Goal: Transaction & Acquisition: Purchase product/service

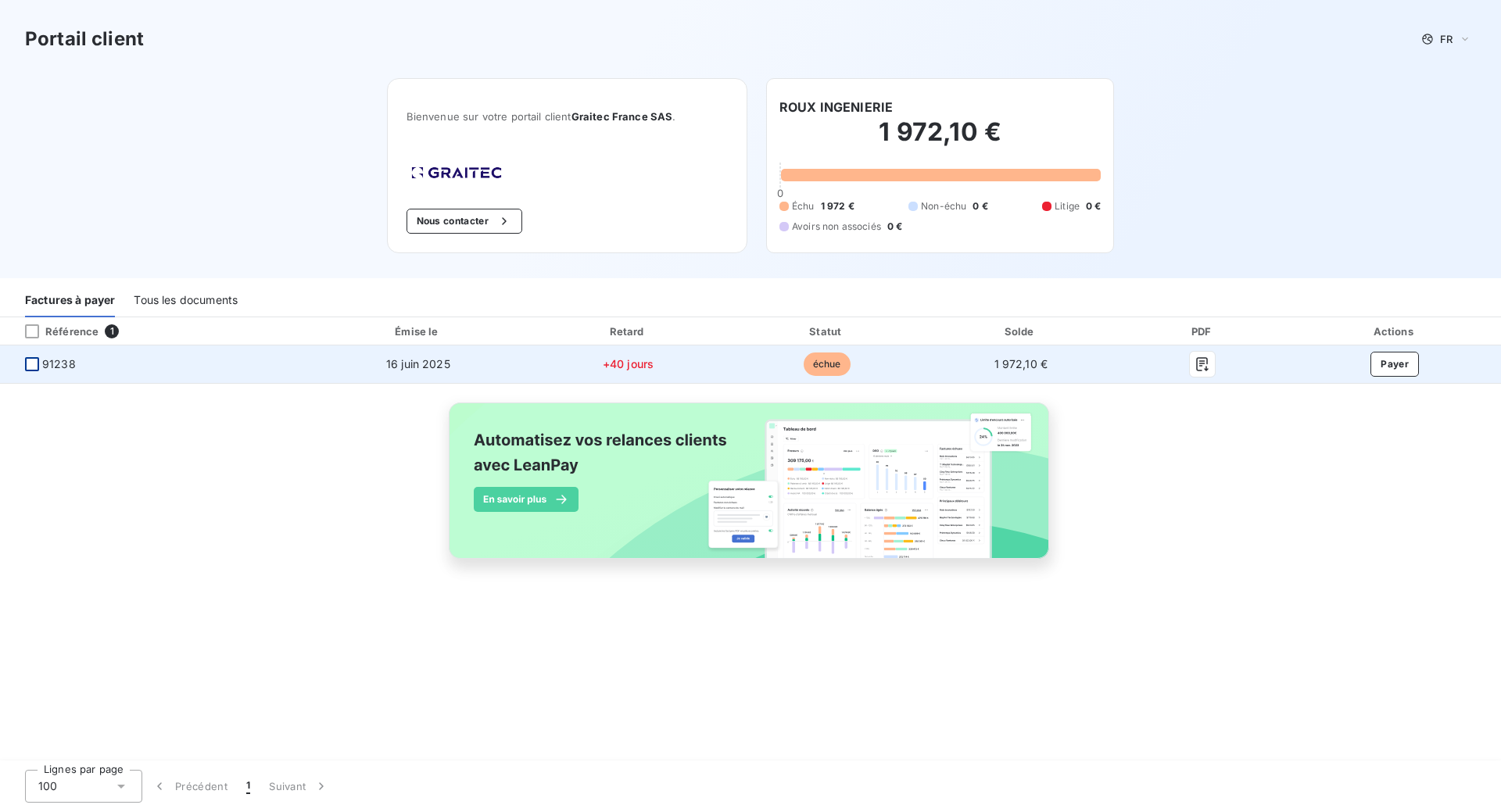
click at [33, 364] on div at bounding box center [32, 364] width 14 height 14
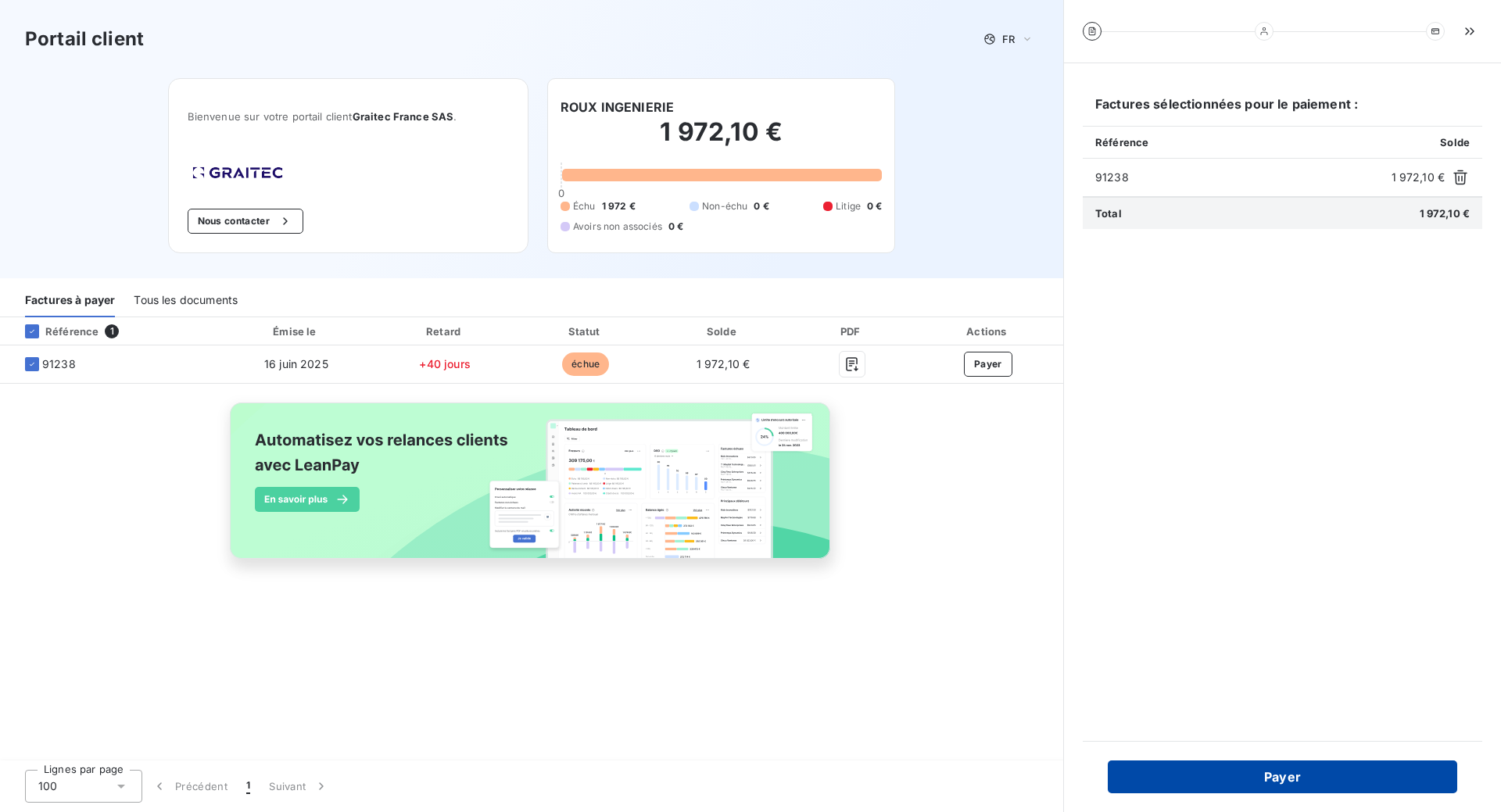
click at [1293, 783] on button "Payer" at bounding box center [1283, 776] width 349 height 33
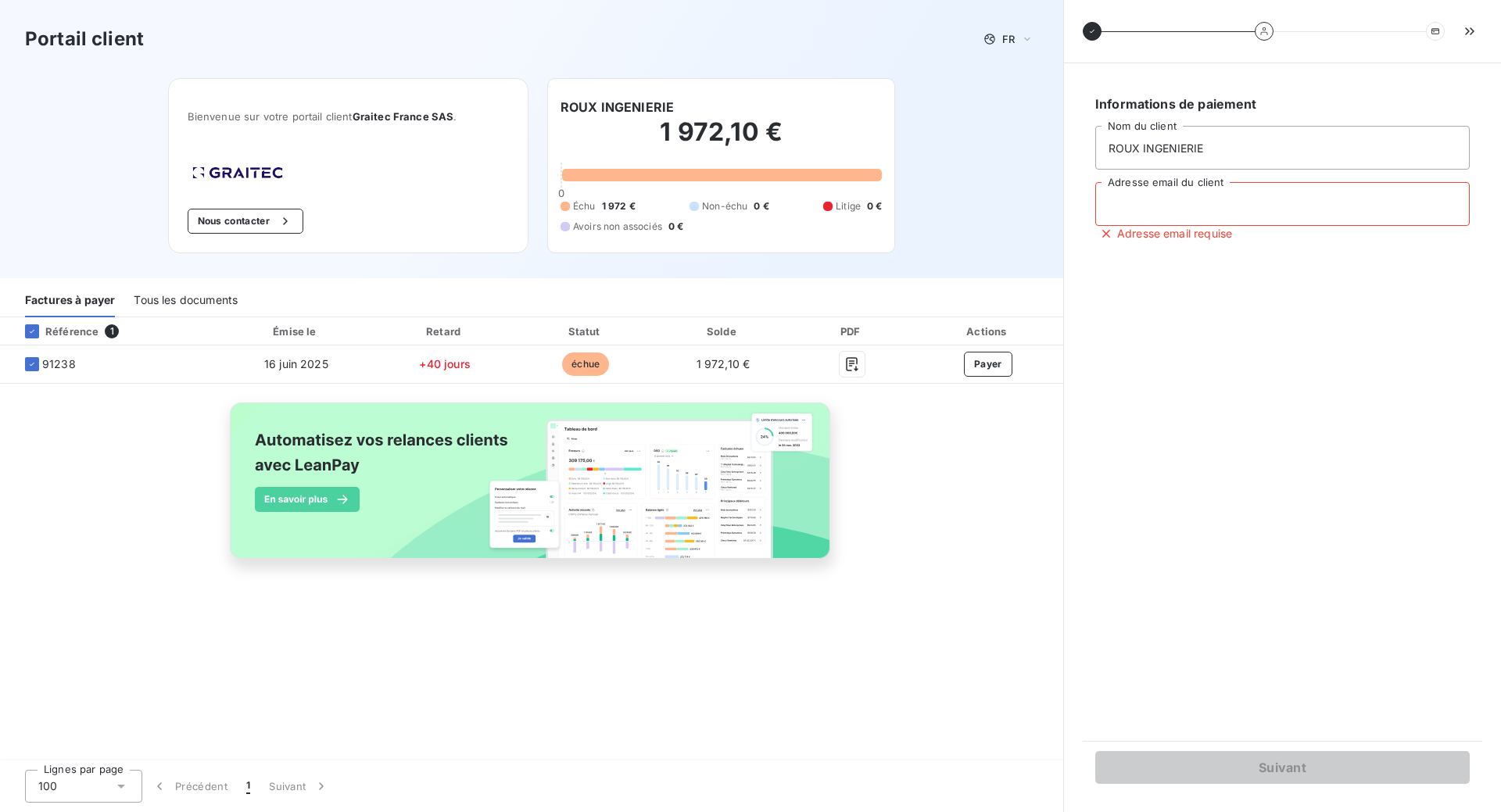
click at [1138, 207] on input "Adresse email du client" at bounding box center [1283, 204] width 375 height 44
click at [1193, 206] on input "Adresse email du client" at bounding box center [1283, 204] width 375 height 44
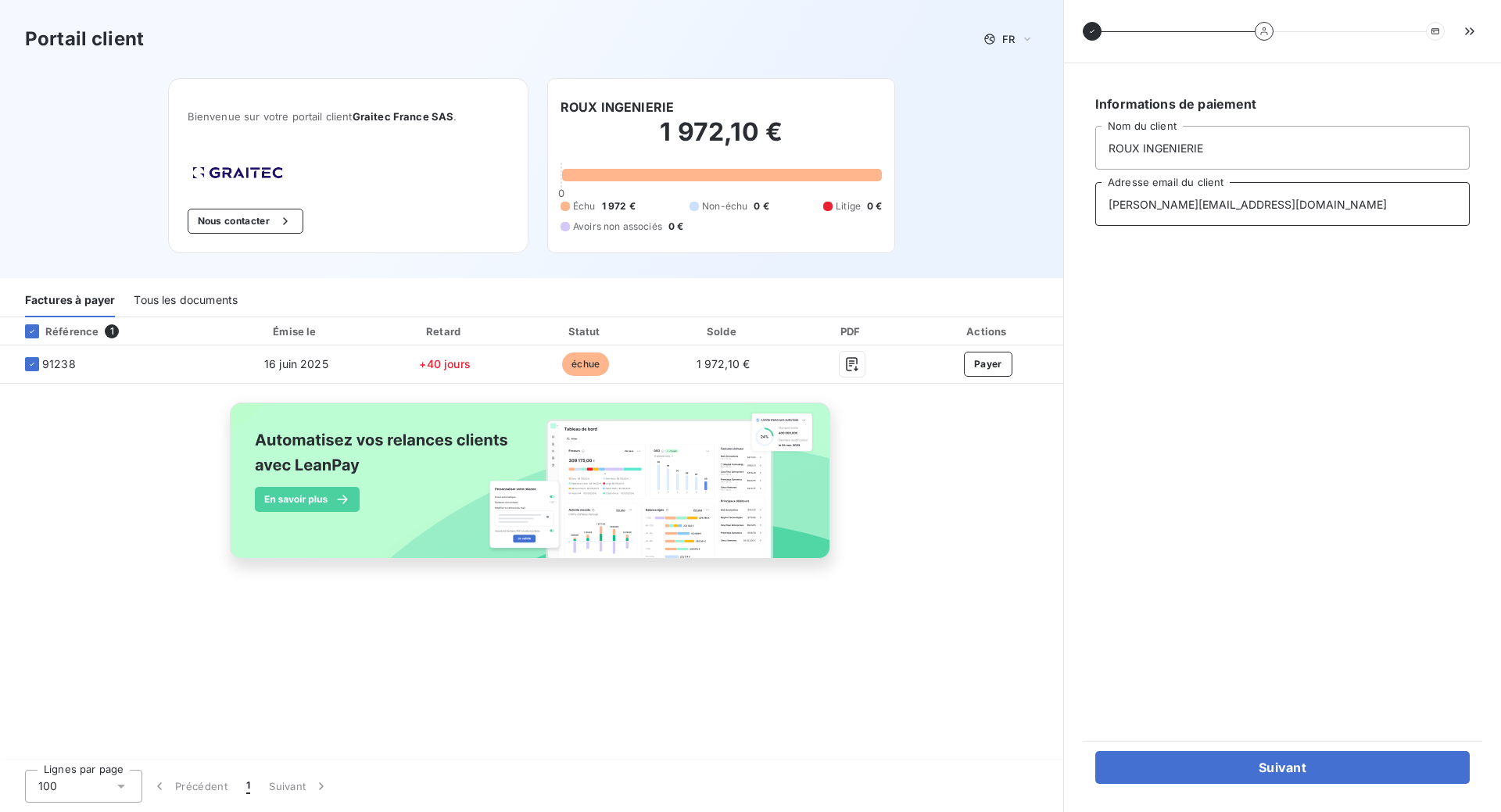
type input "[PERSON_NAME][EMAIL_ADDRESS][DOMAIN_NAME]"
click at [1267, 771] on button "Suivant" at bounding box center [1283, 767] width 375 height 33
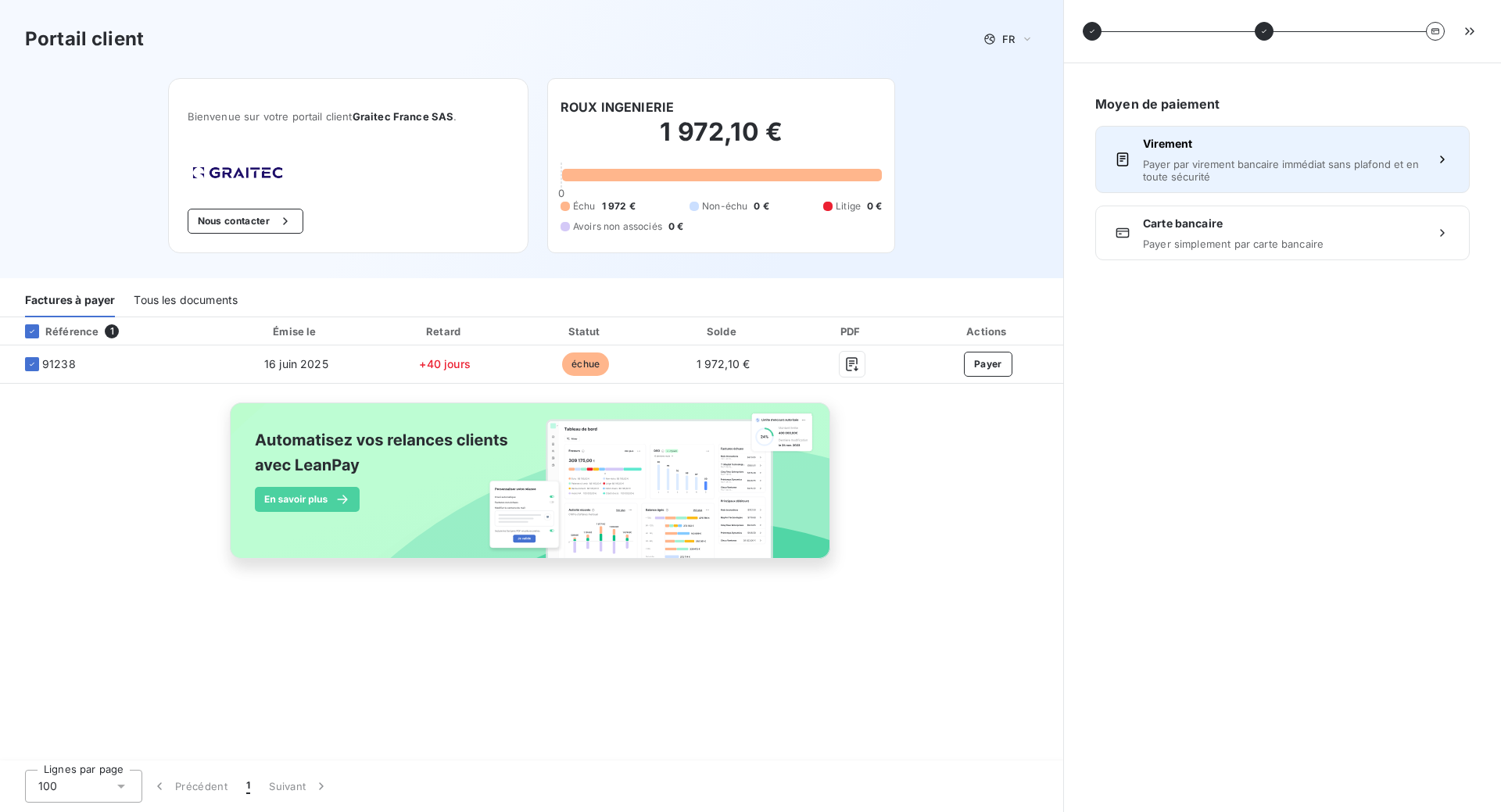
click at [1155, 167] on span "Payer par virement bancaire immédiat sans plafond et en toute sécurité" at bounding box center [1283, 170] width 279 height 25
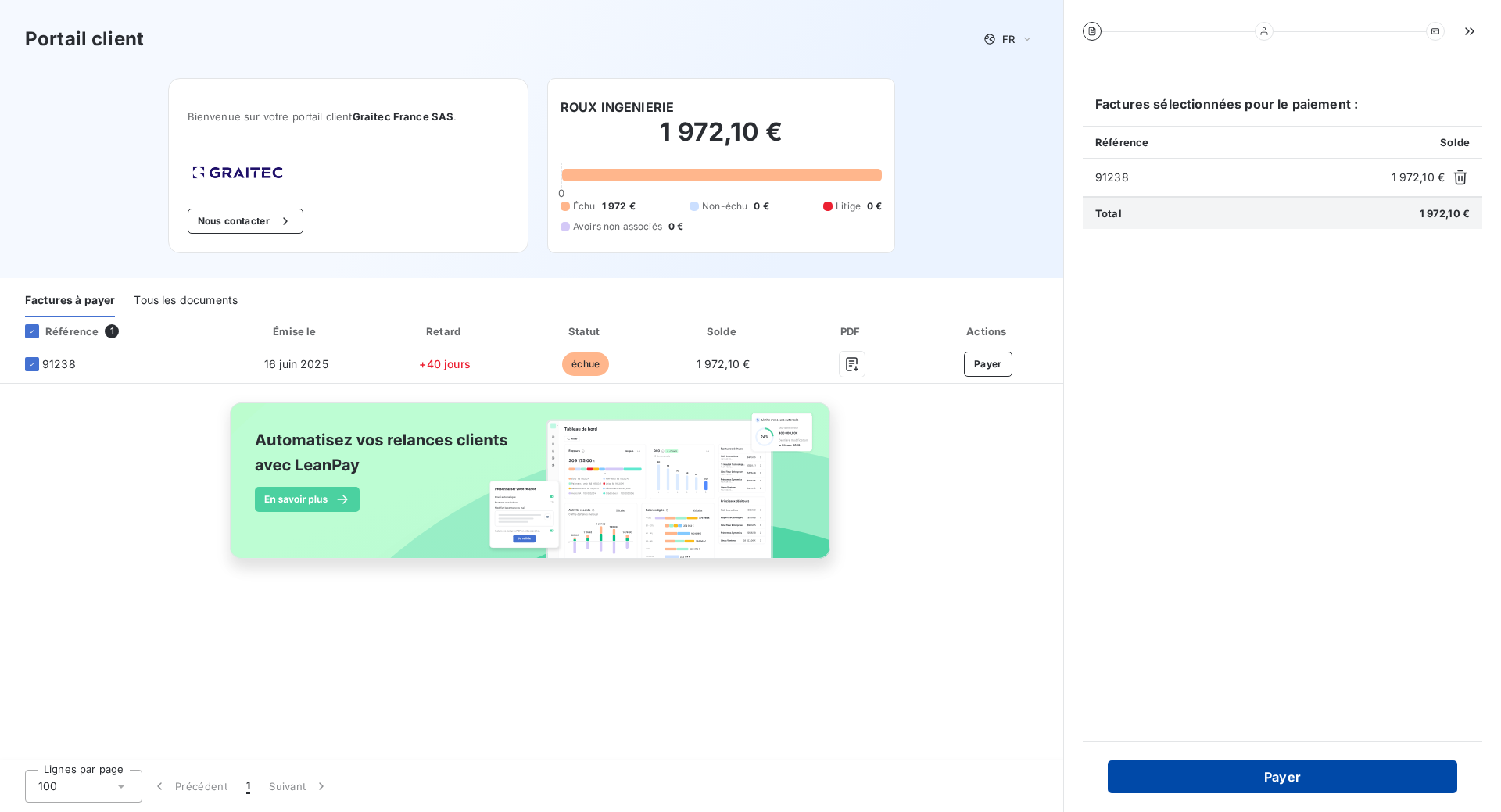
click at [1263, 780] on button "Payer" at bounding box center [1283, 776] width 349 height 33
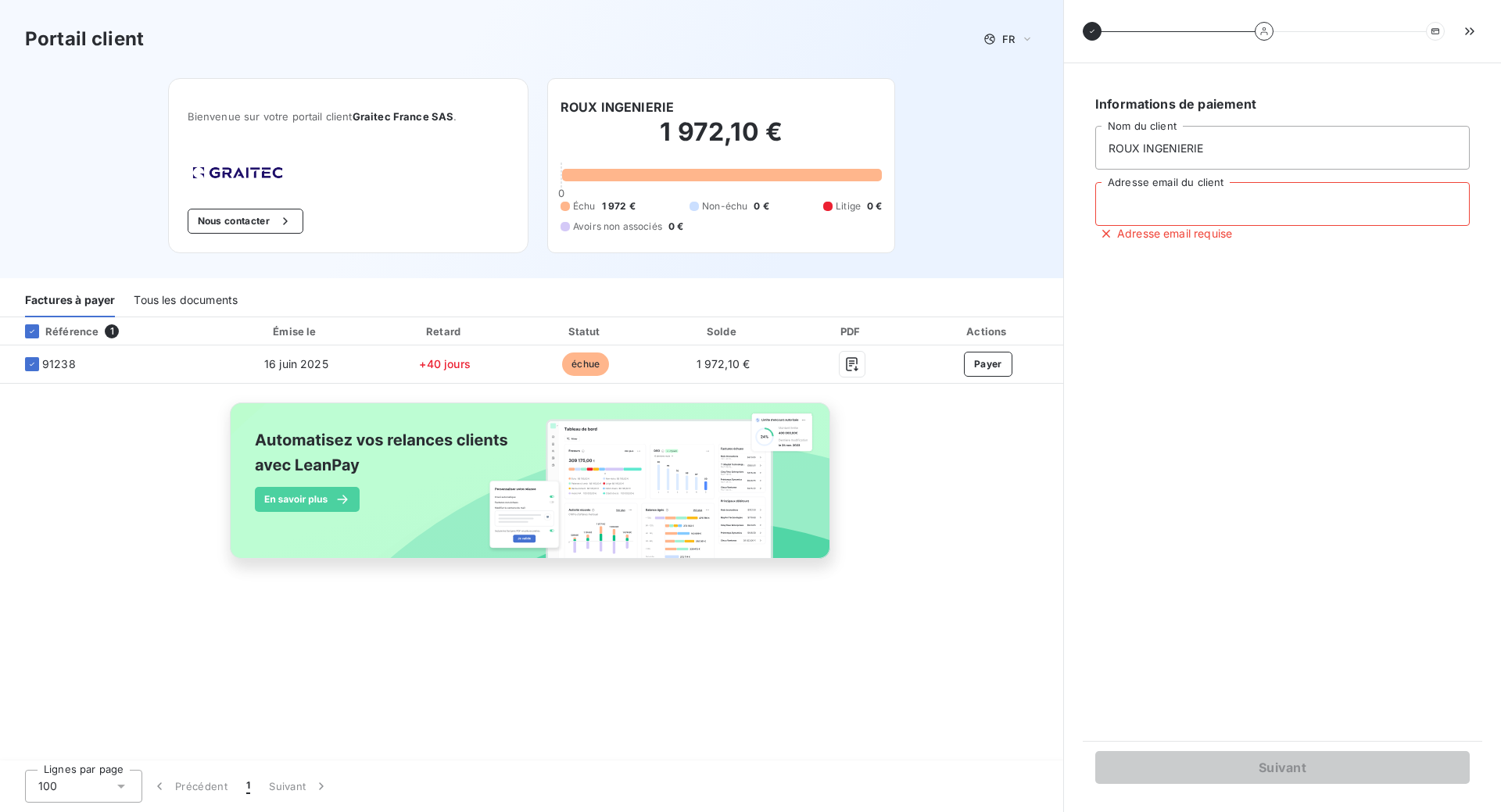
click at [1141, 215] on input "Adresse email du client" at bounding box center [1283, 204] width 375 height 44
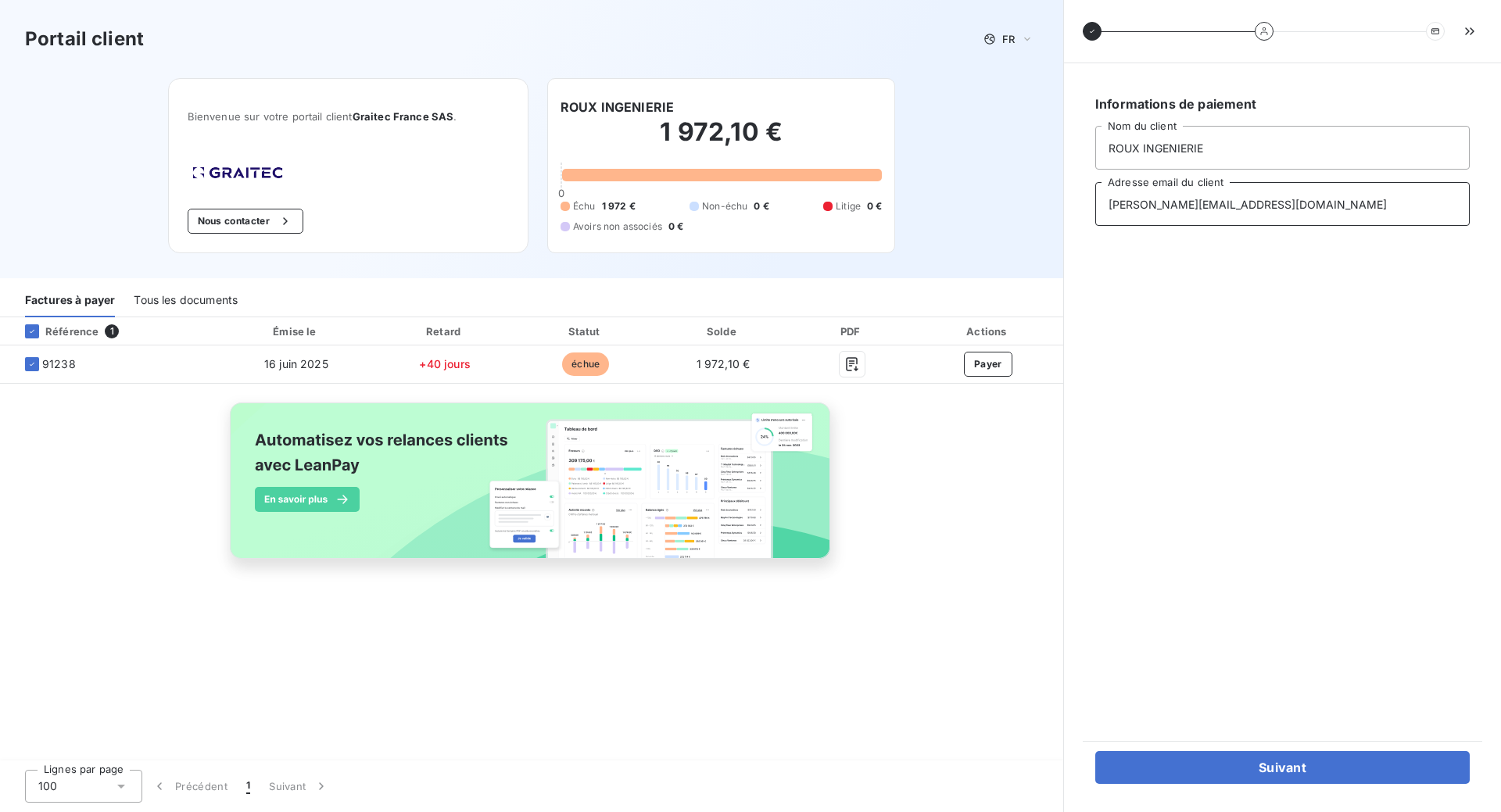
type input "[PERSON_NAME][EMAIL_ADDRESS][DOMAIN_NAME]"
click at [1153, 359] on div "Informations de paiement ROUX INGENIERIE Nom du client [PERSON_NAME][EMAIL_ADDR…" at bounding box center [1282, 402] width 399 height 640
click at [1295, 767] on button "Suivant" at bounding box center [1283, 767] width 375 height 33
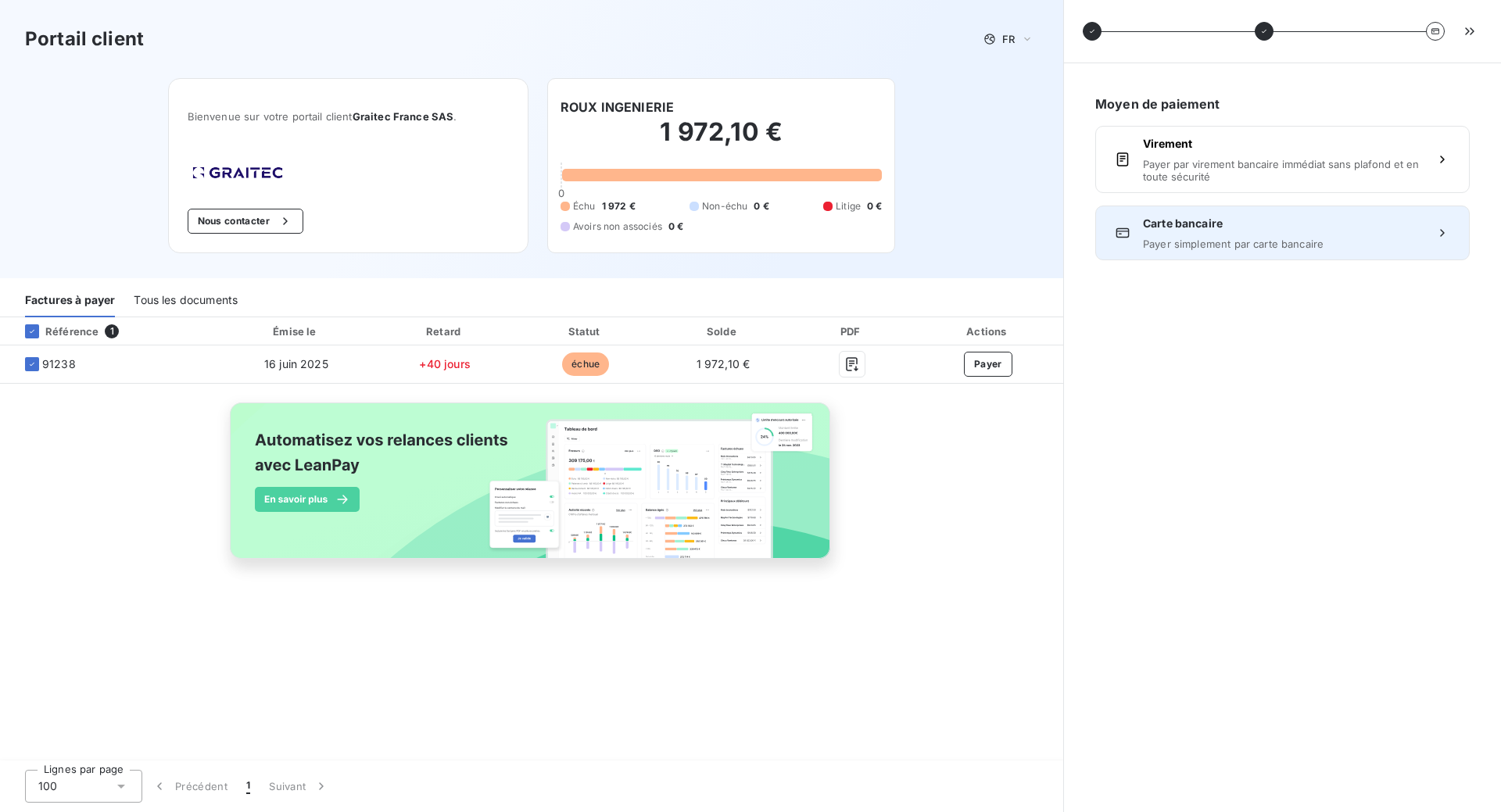
click at [1233, 237] on div "Carte bancaire Payer simplement par carte bancaire" at bounding box center [1283, 233] width 279 height 34
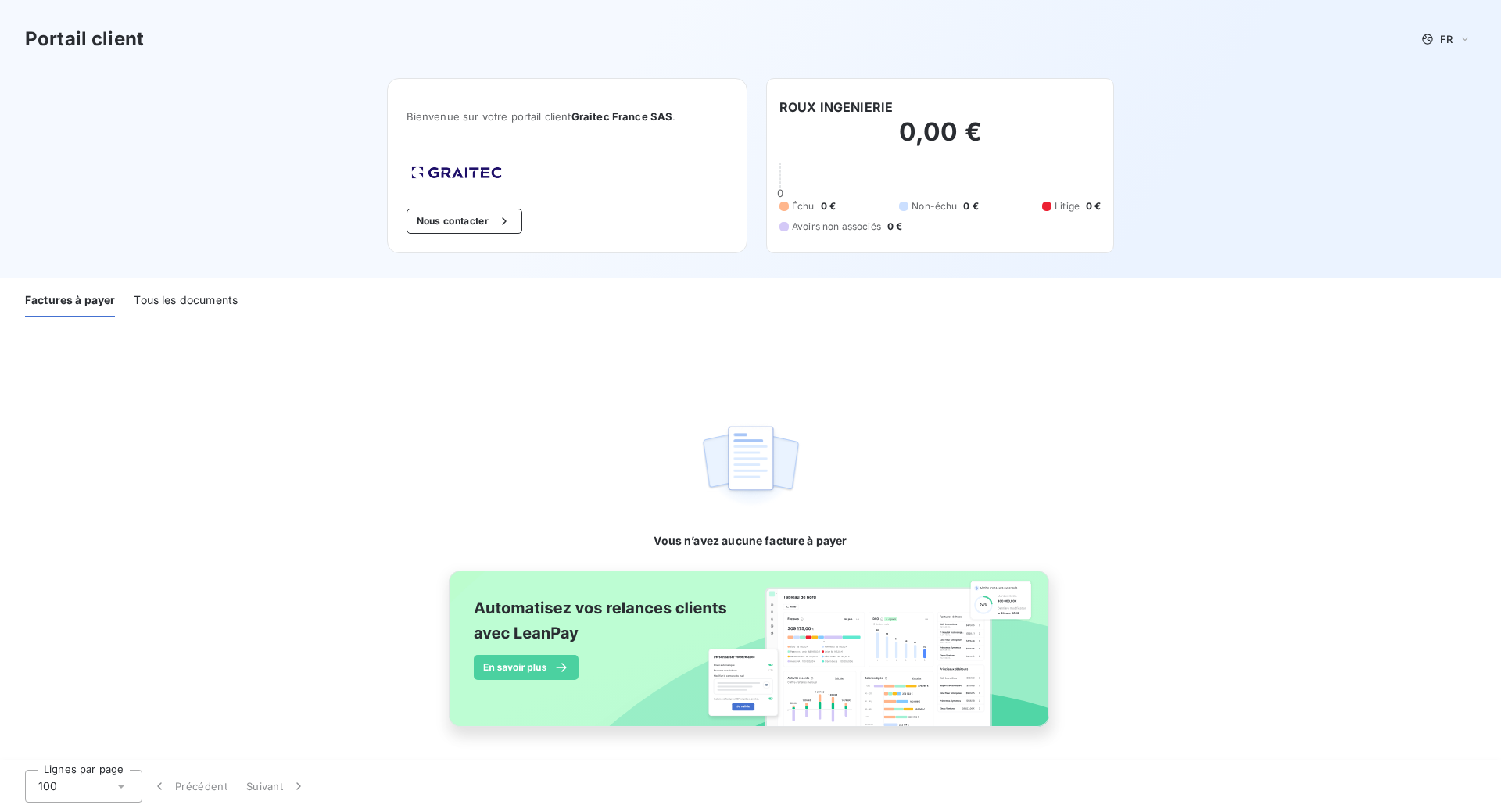
click at [159, 300] on div "Tous les documents" at bounding box center [186, 300] width 104 height 33
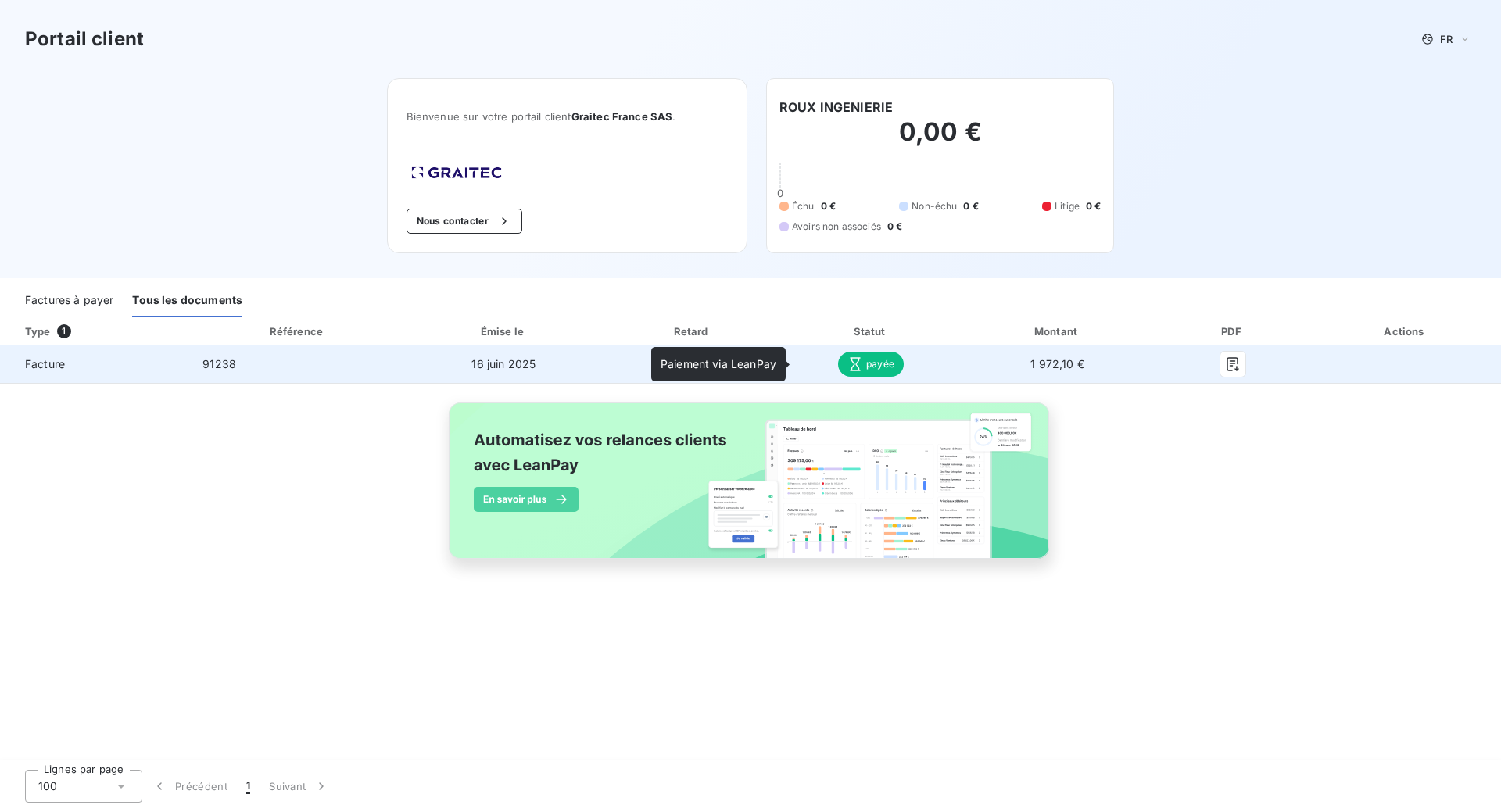
click at [866, 365] on span "payée" at bounding box center [870, 363] width 65 height 25
click at [1230, 365] on icon "button" at bounding box center [1233, 364] width 16 height 16
